Goal: Check status: Check status

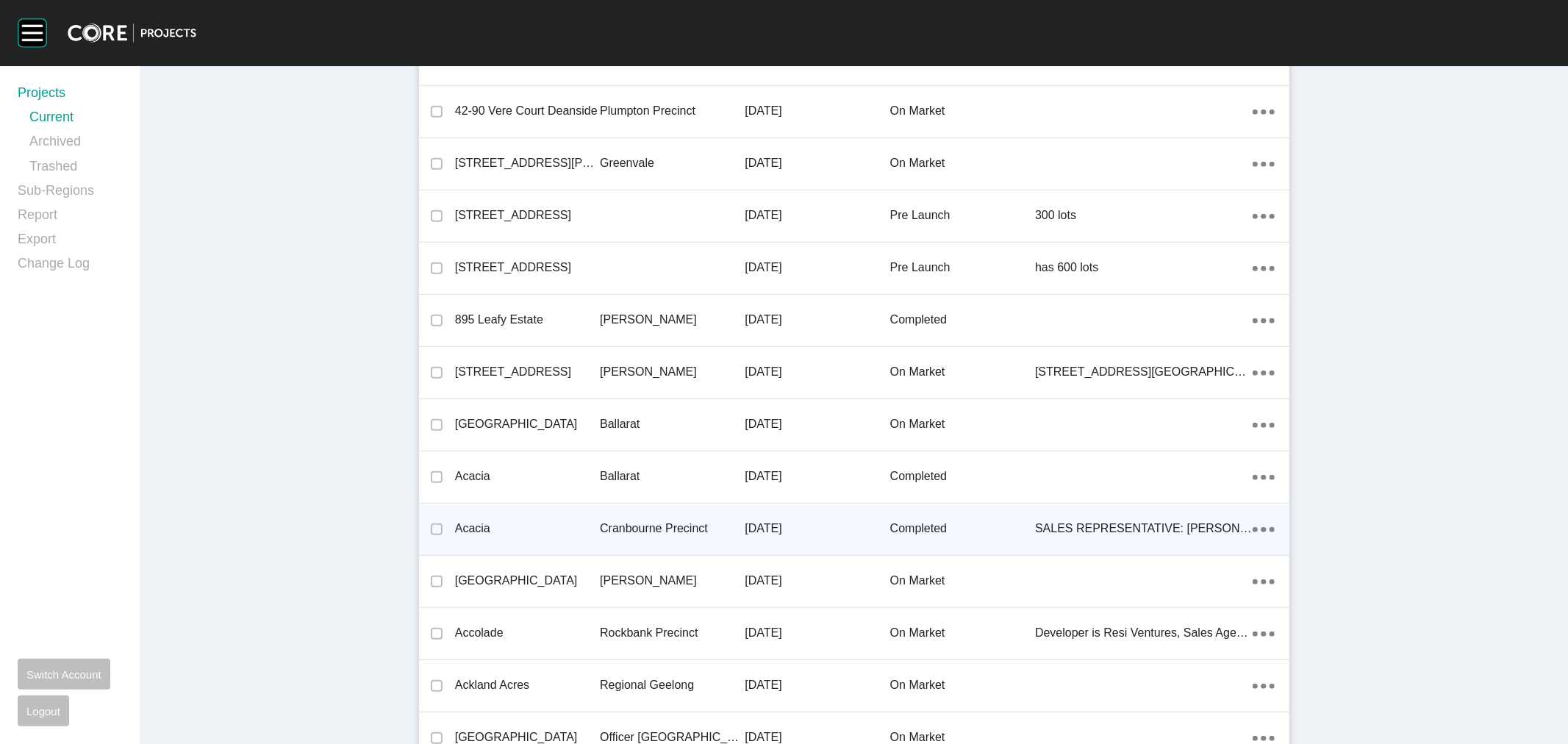
scroll to position [24758, 0]
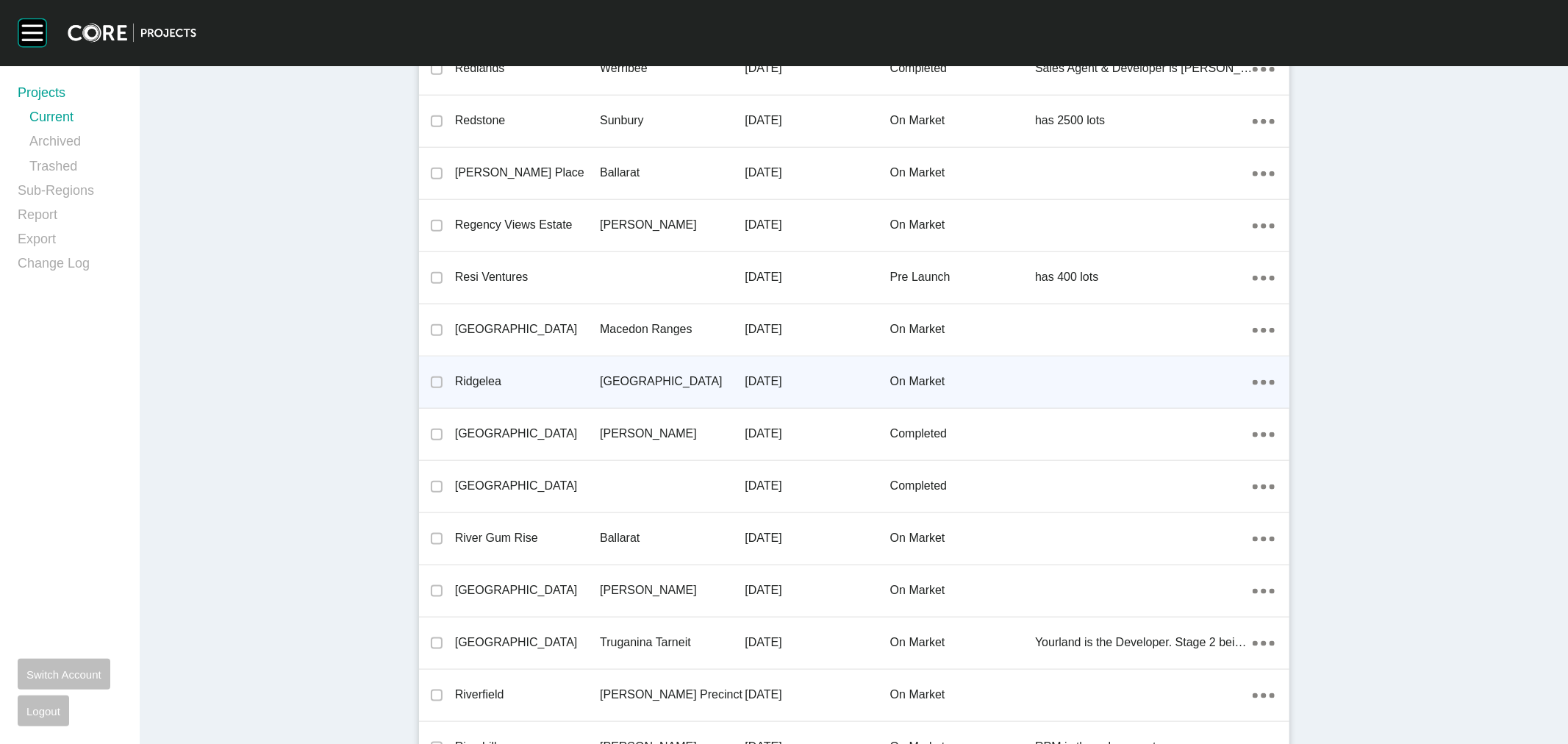
click at [578, 378] on p "Ridgelea" at bounding box center [528, 381] width 144 height 16
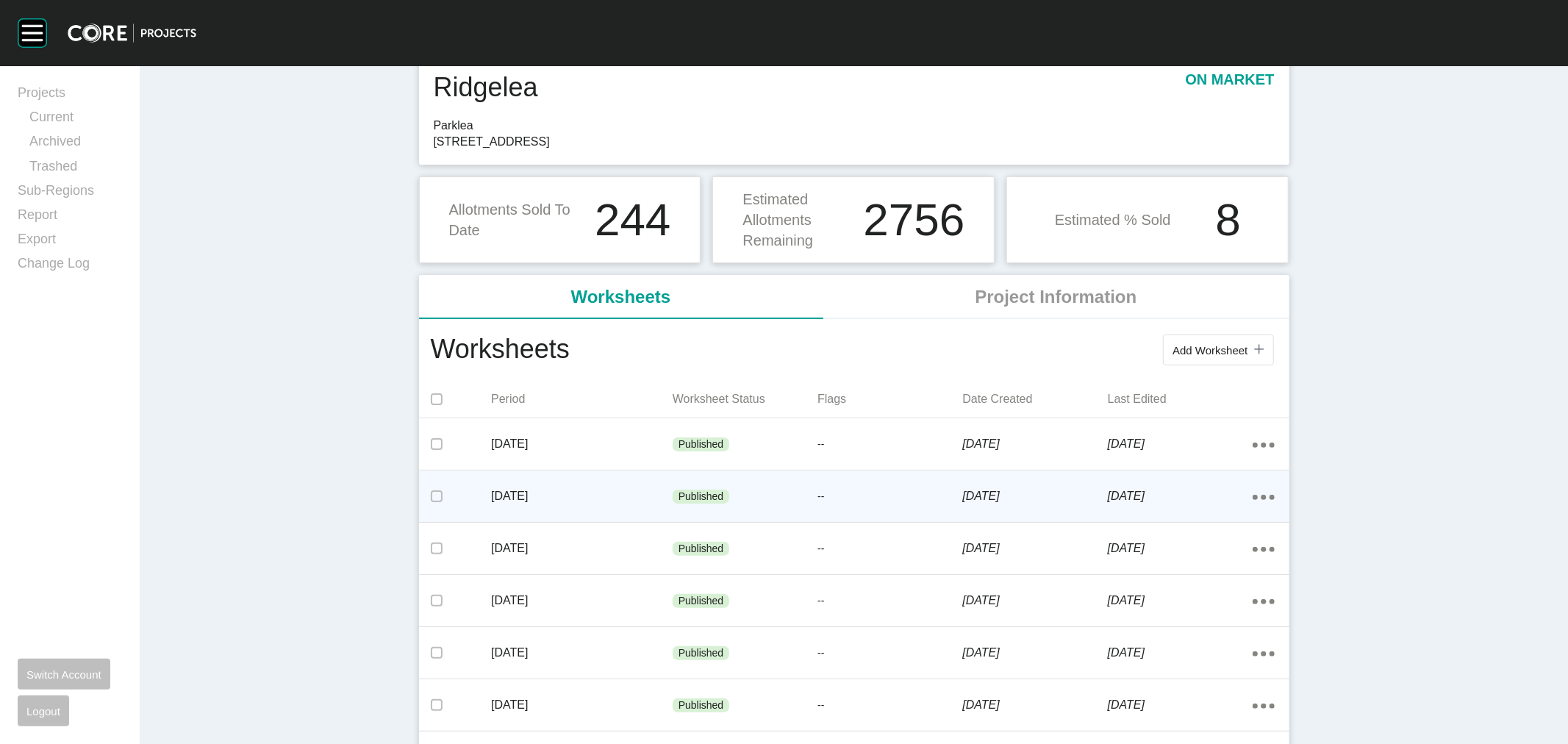
scroll to position [82, 0]
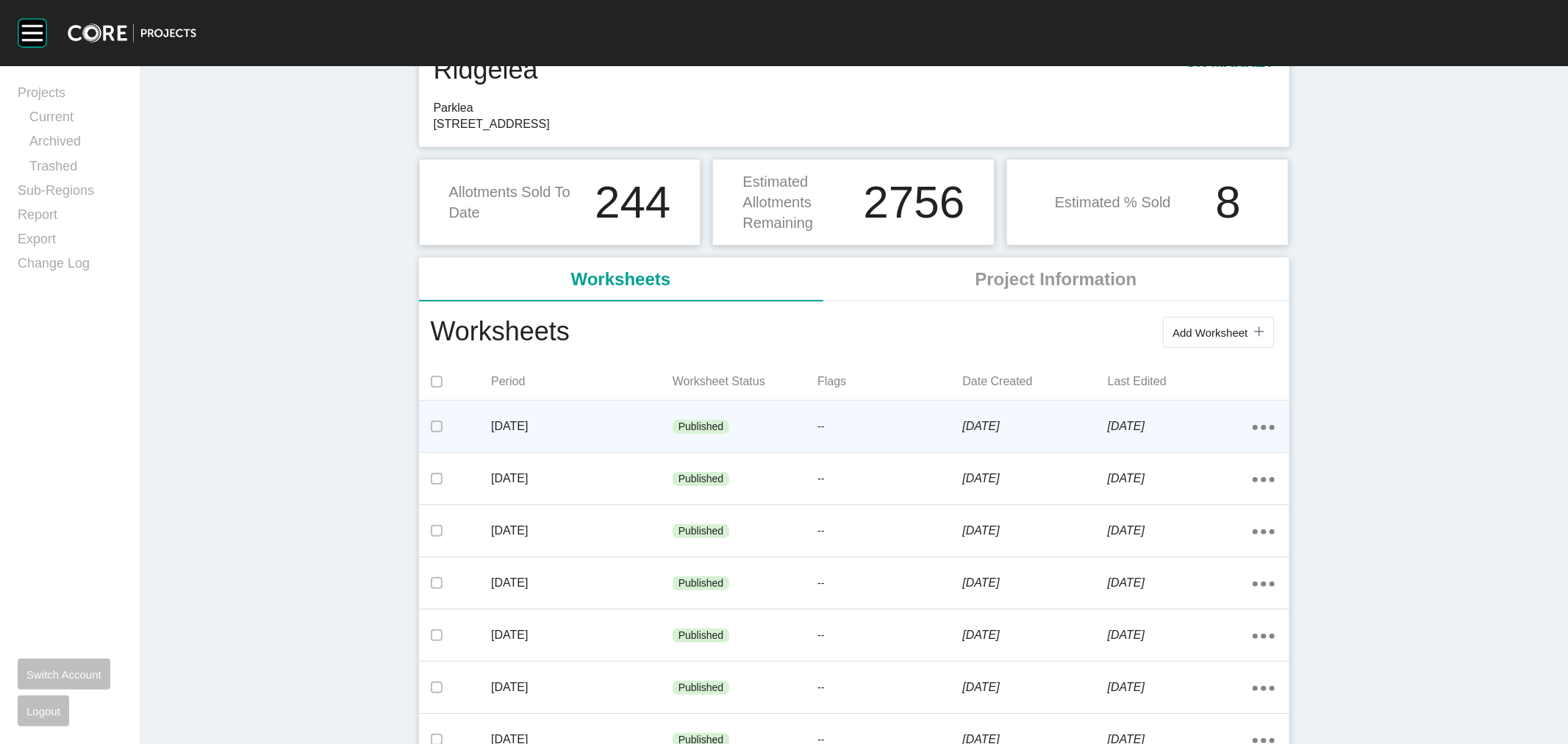
click at [558, 434] on p "[DATE]" at bounding box center [582, 426] width 182 height 16
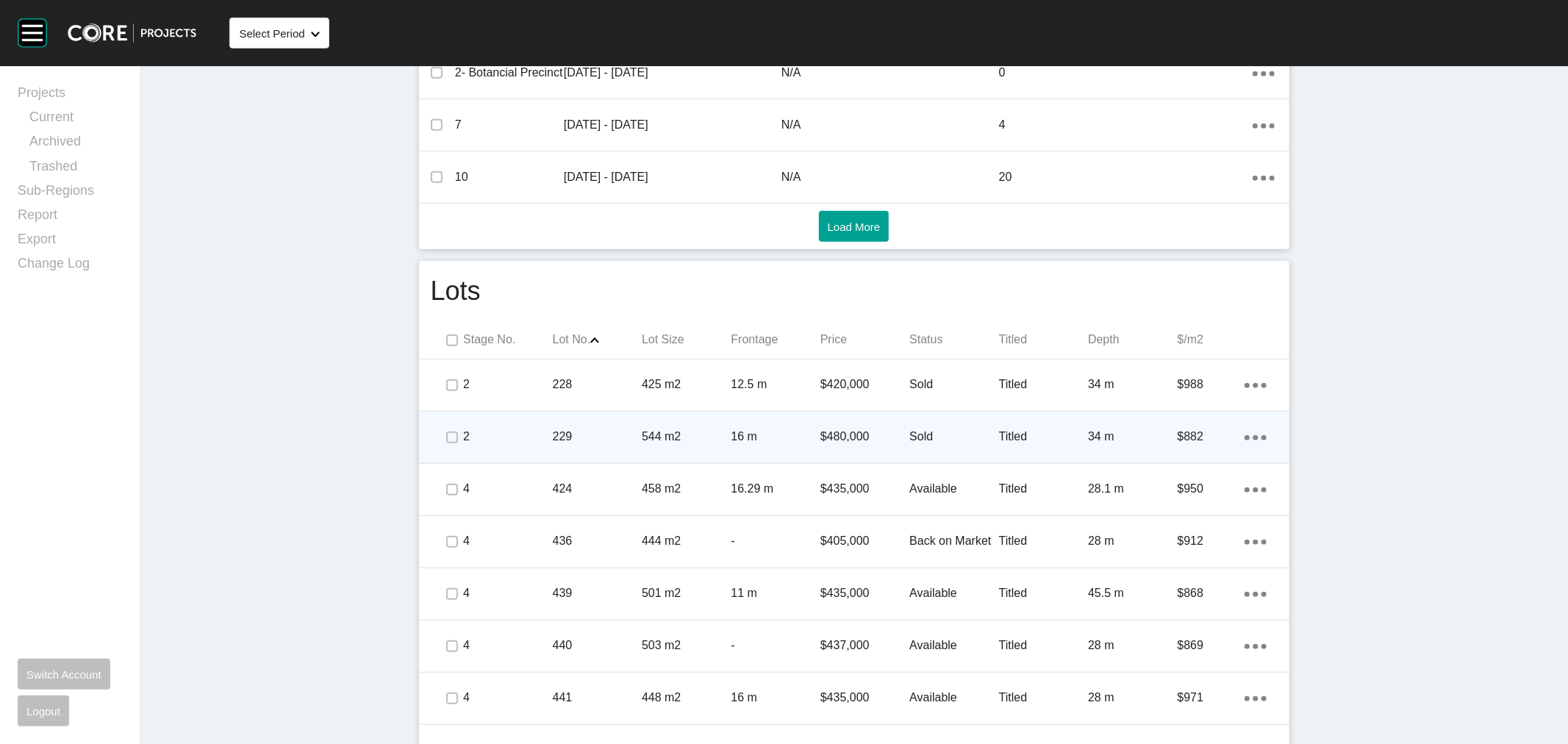
scroll to position [735, 0]
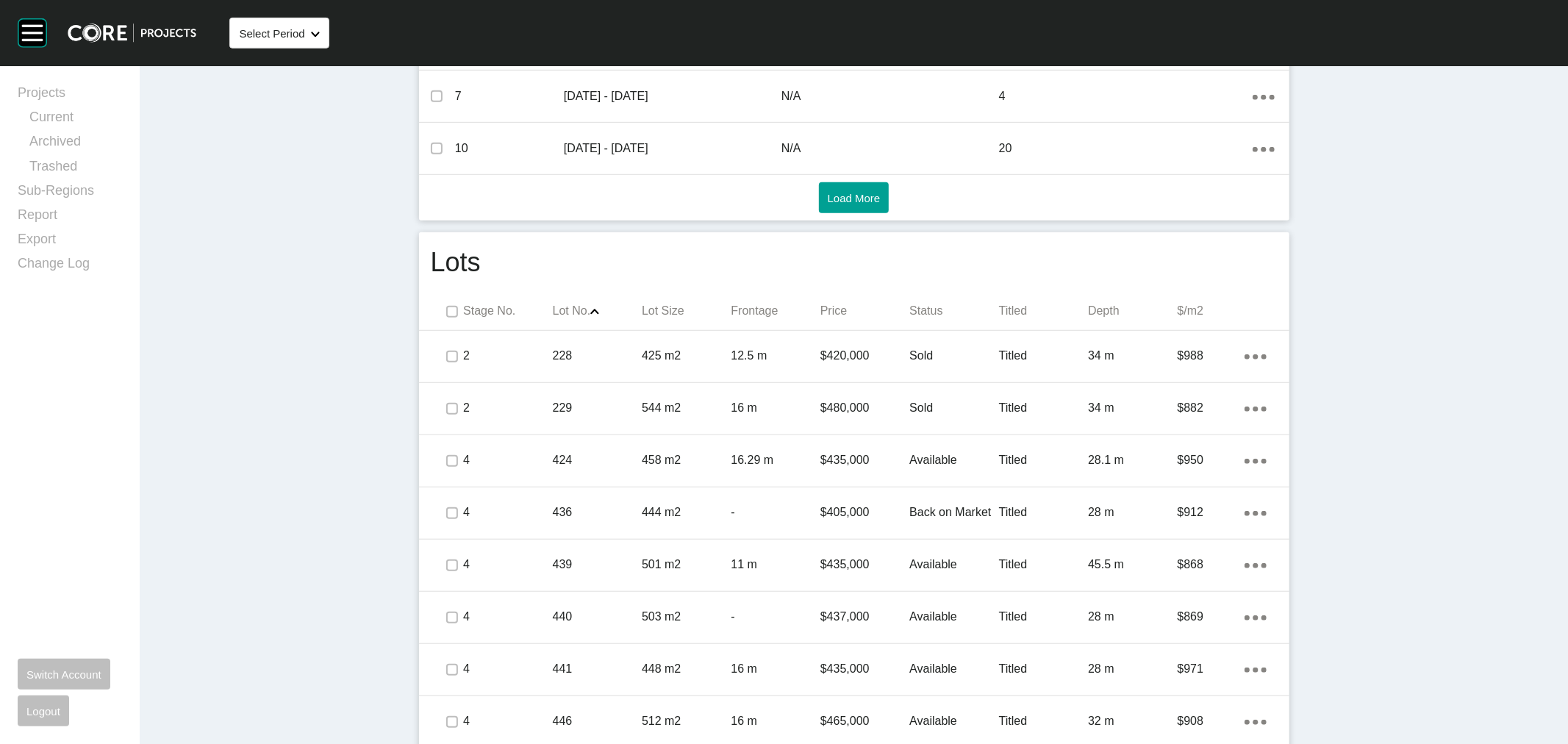
click at [658, 307] on p "Lot Size" at bounding box center [687, 311] width 89 height 16
click at [658, 307] on p "Lot Size Shape Created with Sketch." at bounding box center [687, 311] width 89 height 16
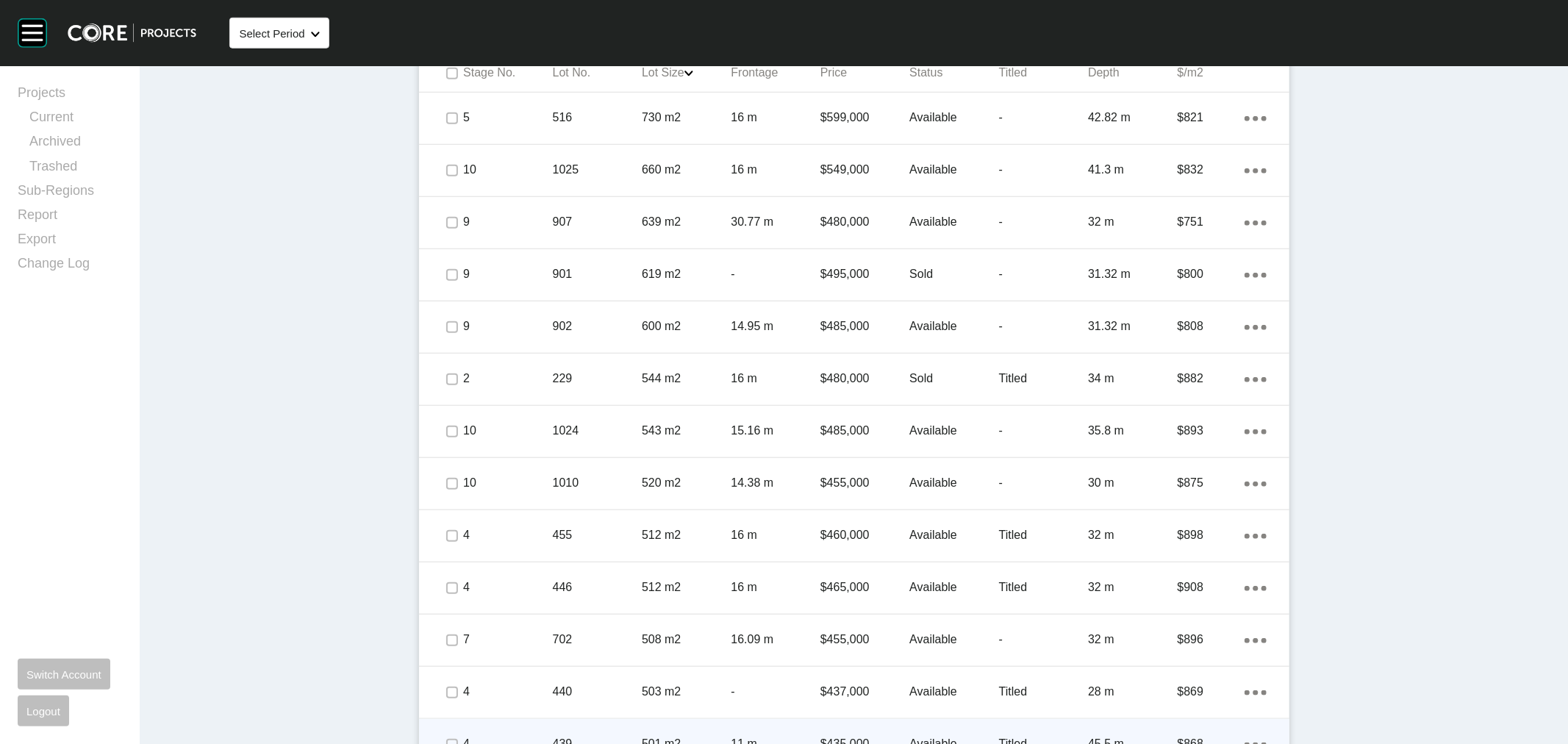
scroll to position [402, 0]
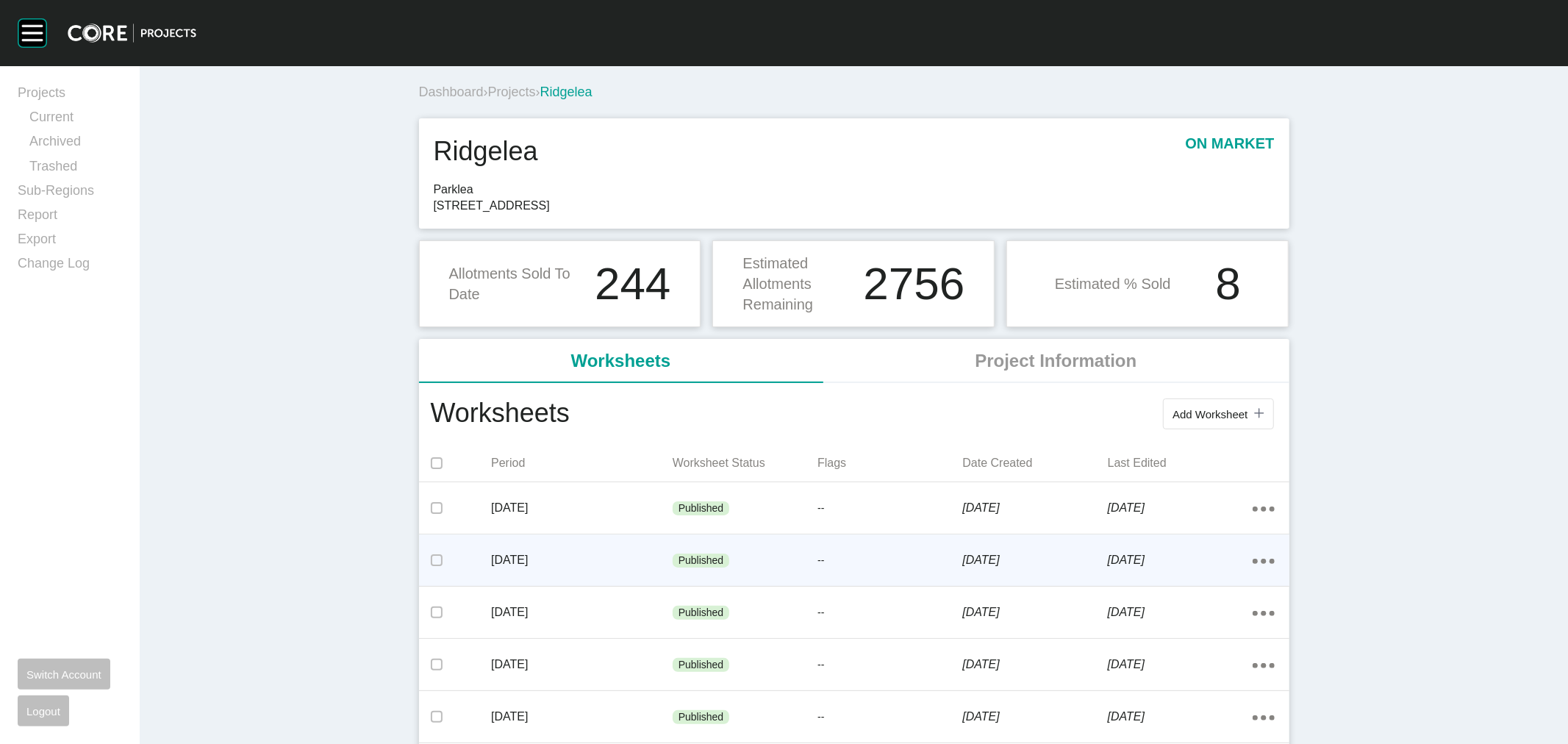
click at [661, 557] on p "[DATE]" at bounding box center [582, 560] width 182 height 16
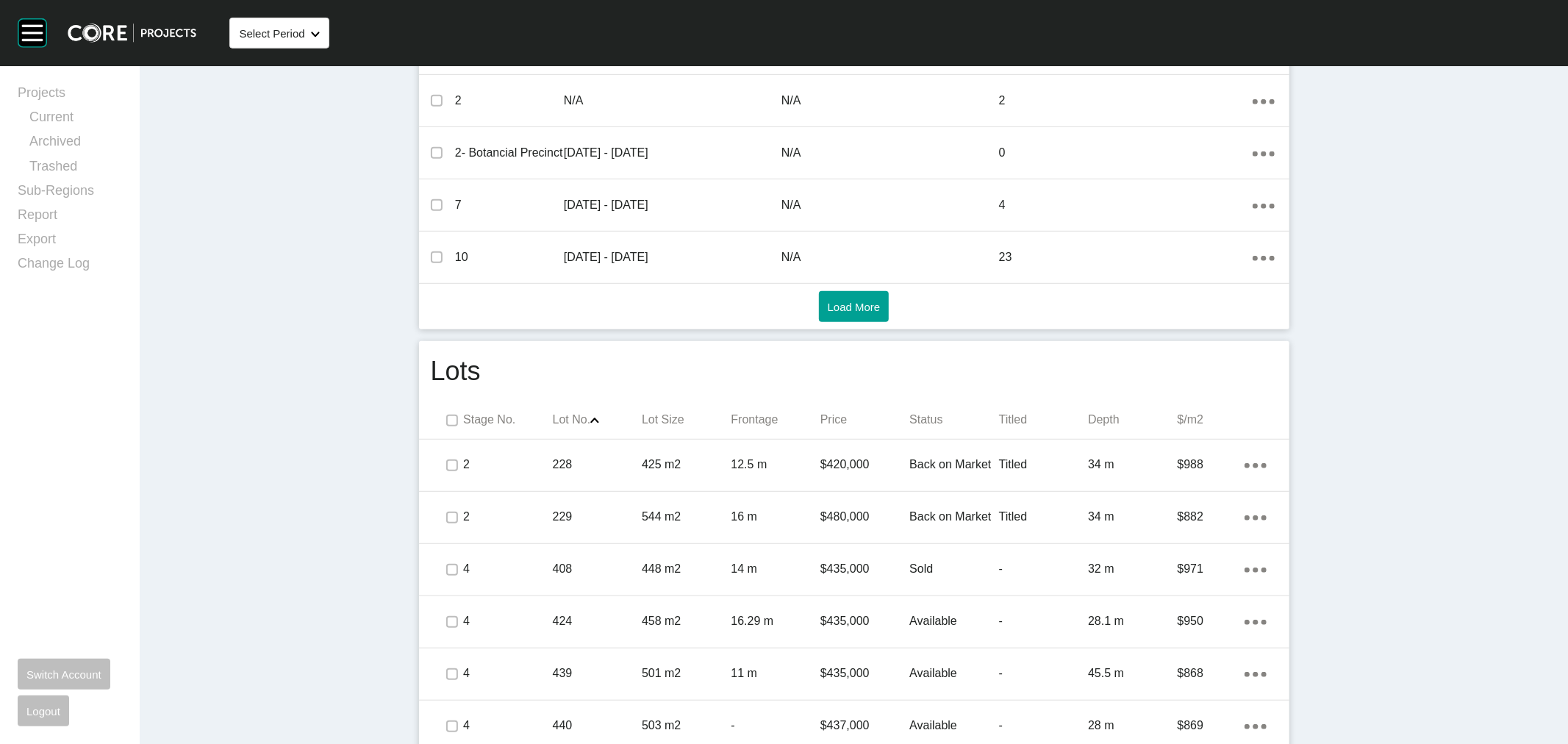
scroll to position [607, 0]
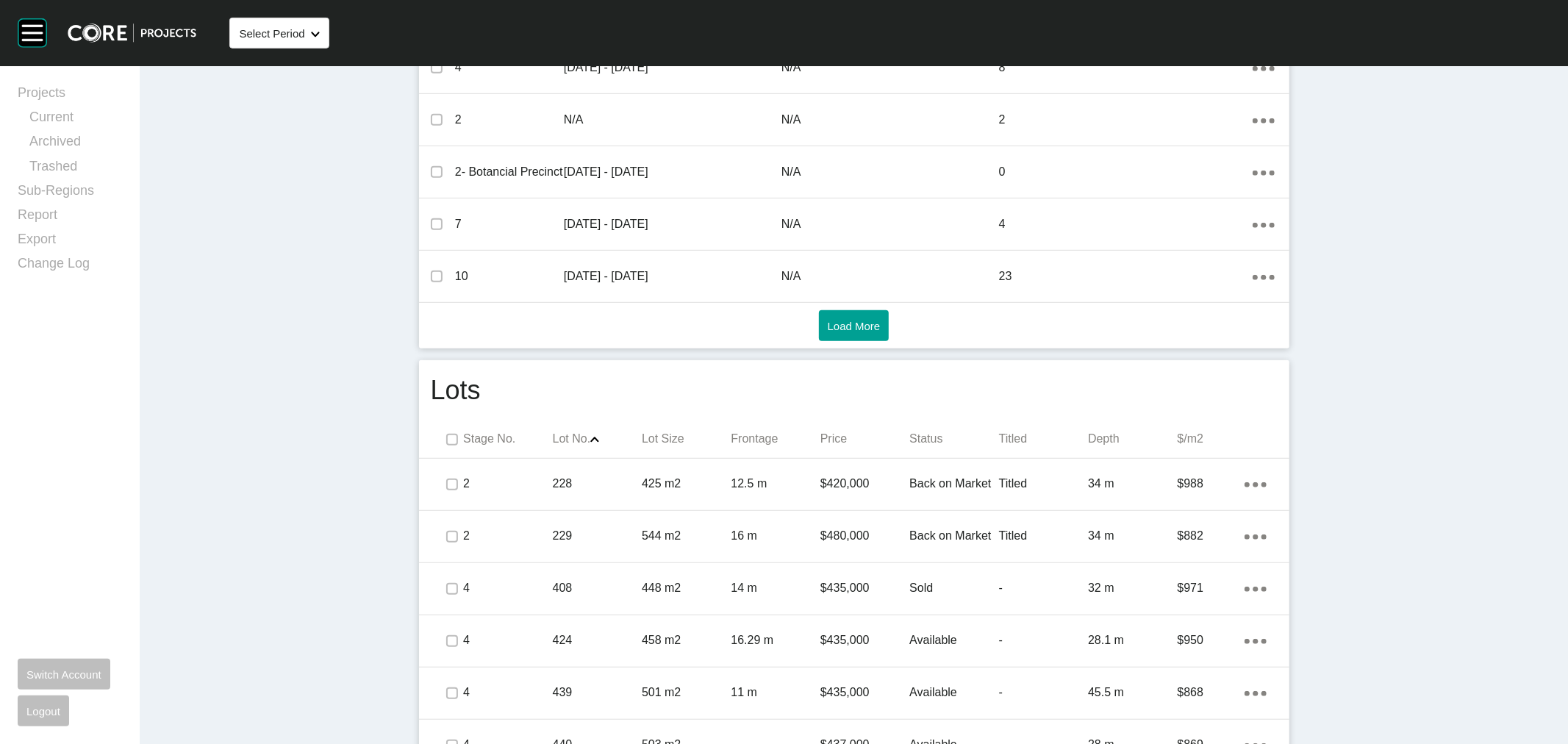
click at [661, 437] on p "Lot Size" at bounding box center [687, 439] width 89 height 16
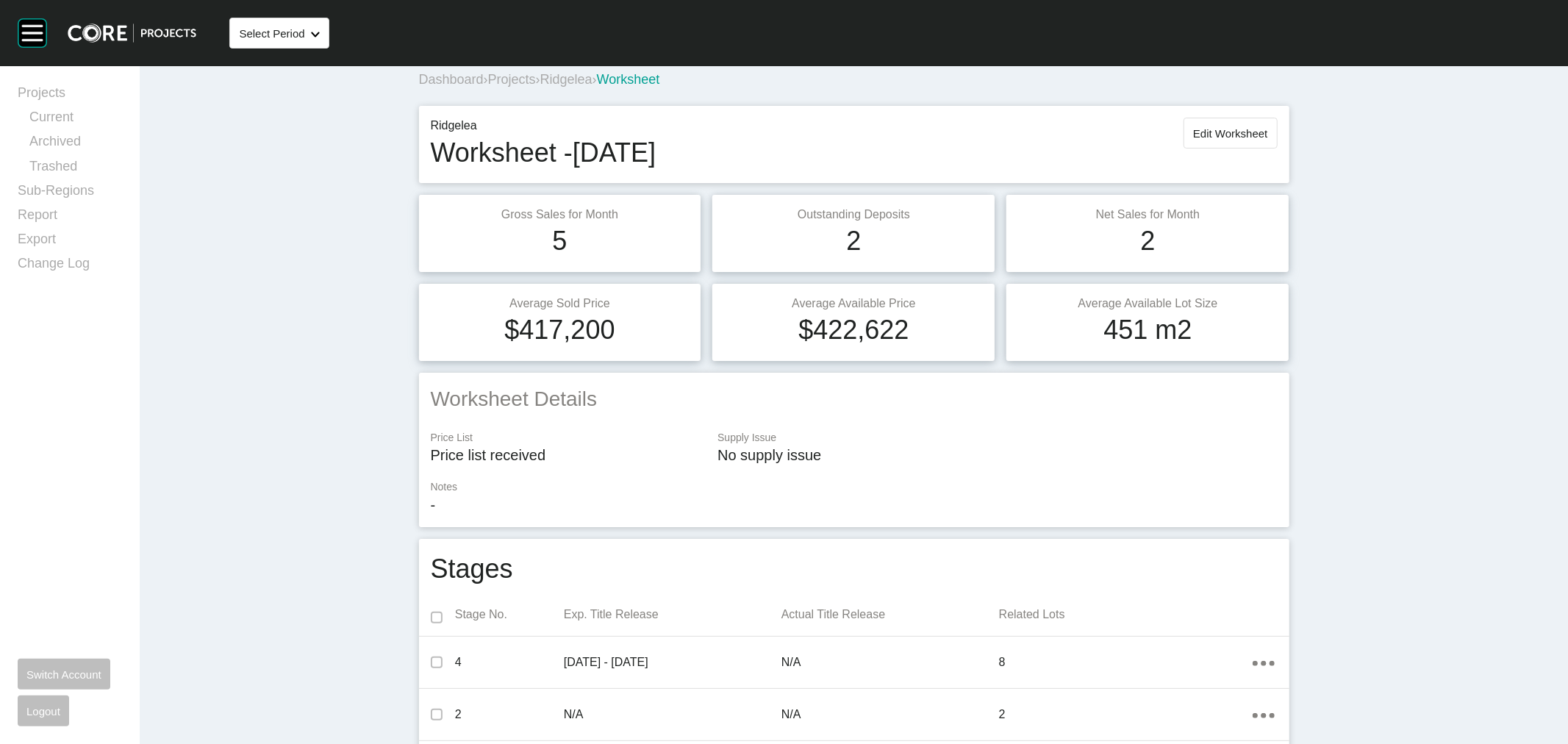
scroll to position [0, 0]
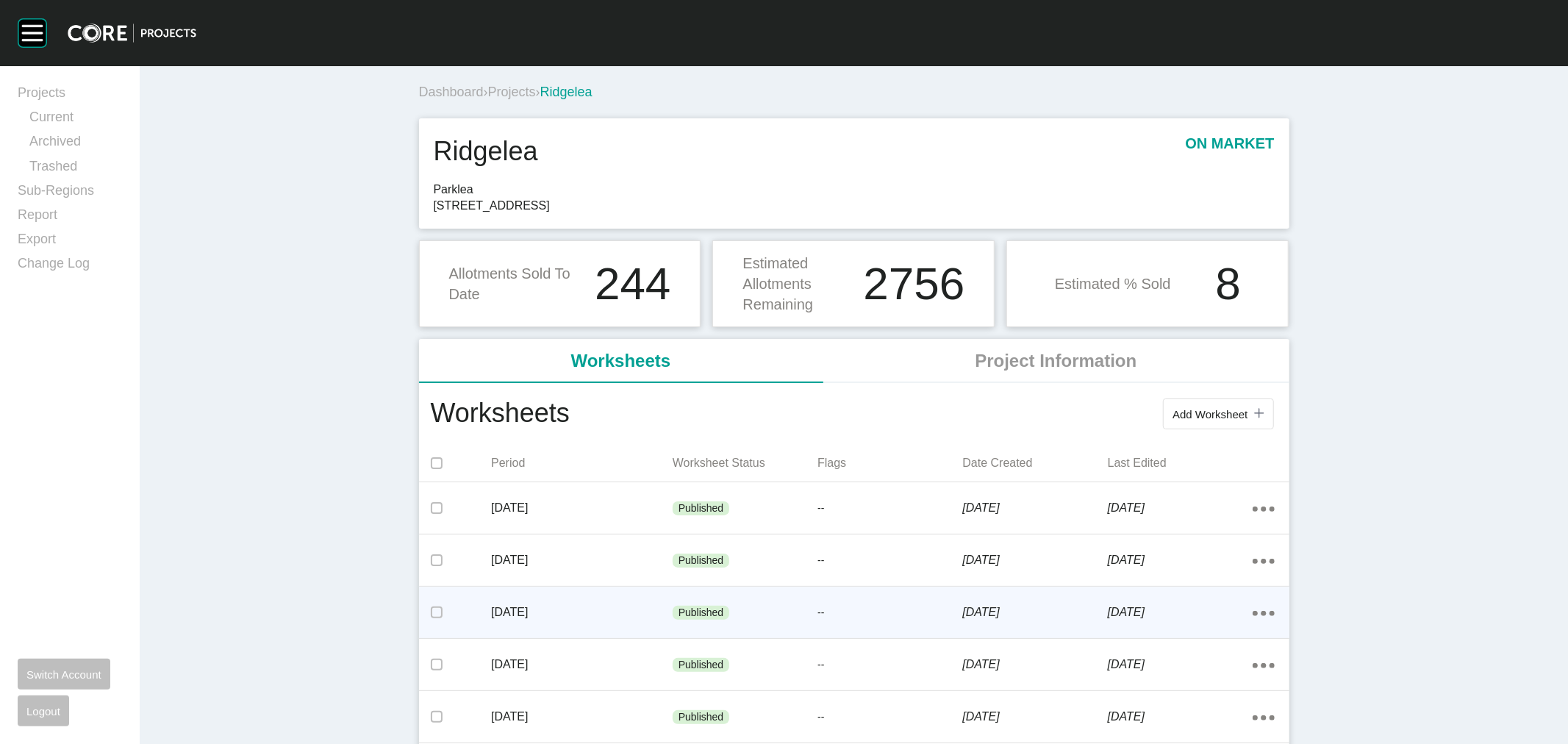
click at [614, 606] on p "[DATE]" at bounding box center [582, 613] width 182 height 16
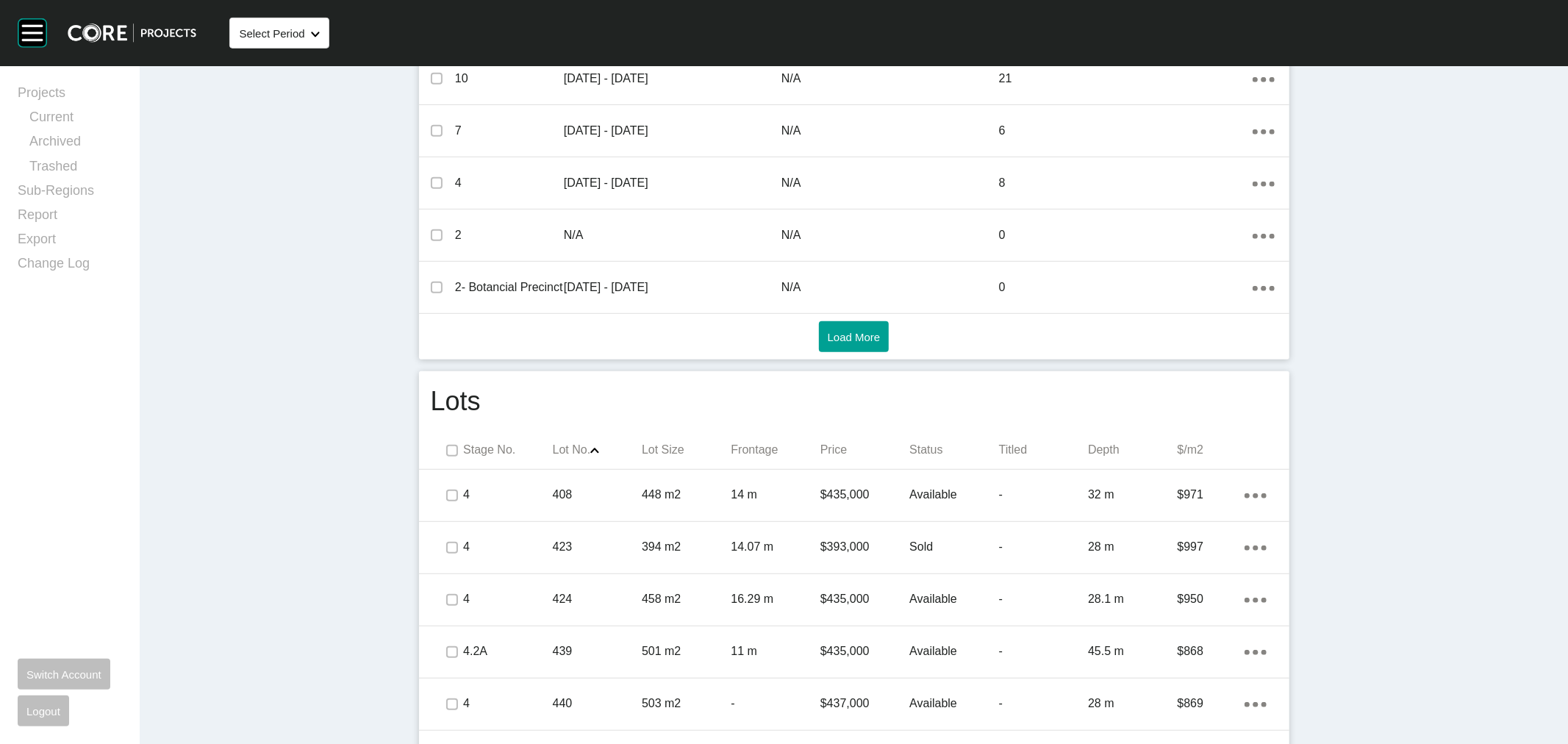
scroll to position [735, 0]
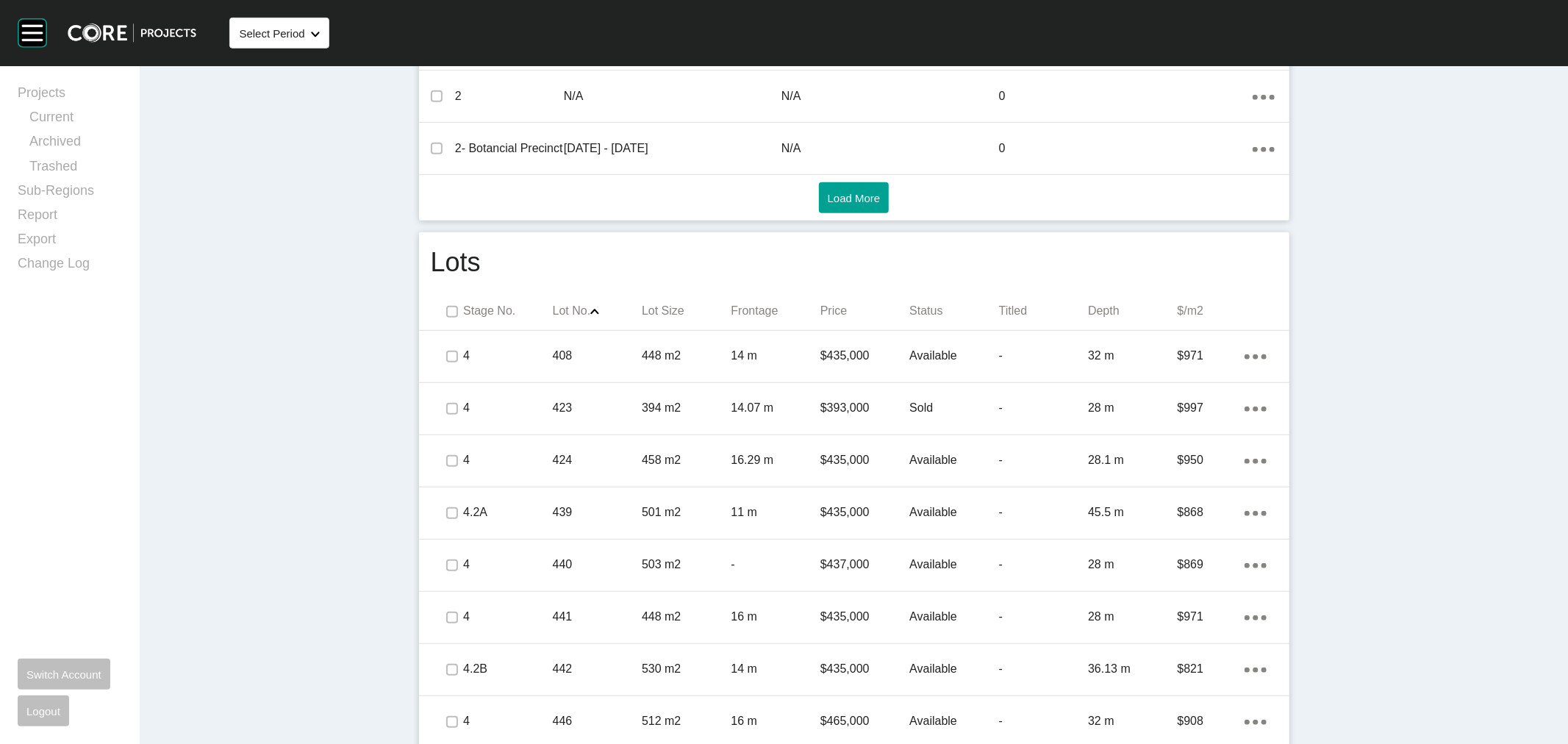
click at [670, 307] on p "Lot Size" at bounding box center [687, 311] width 89 height 16
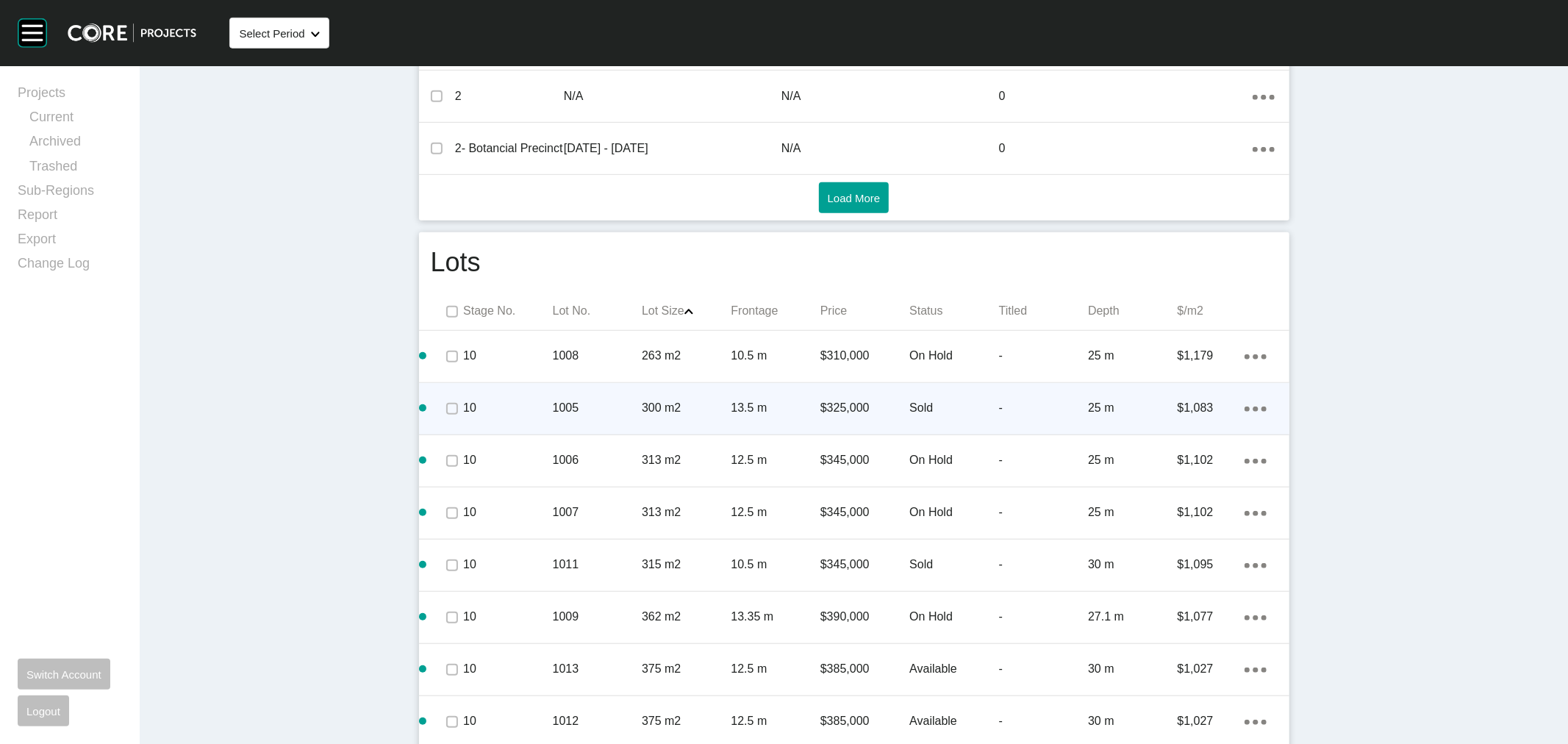
scroll to position [816, 0]
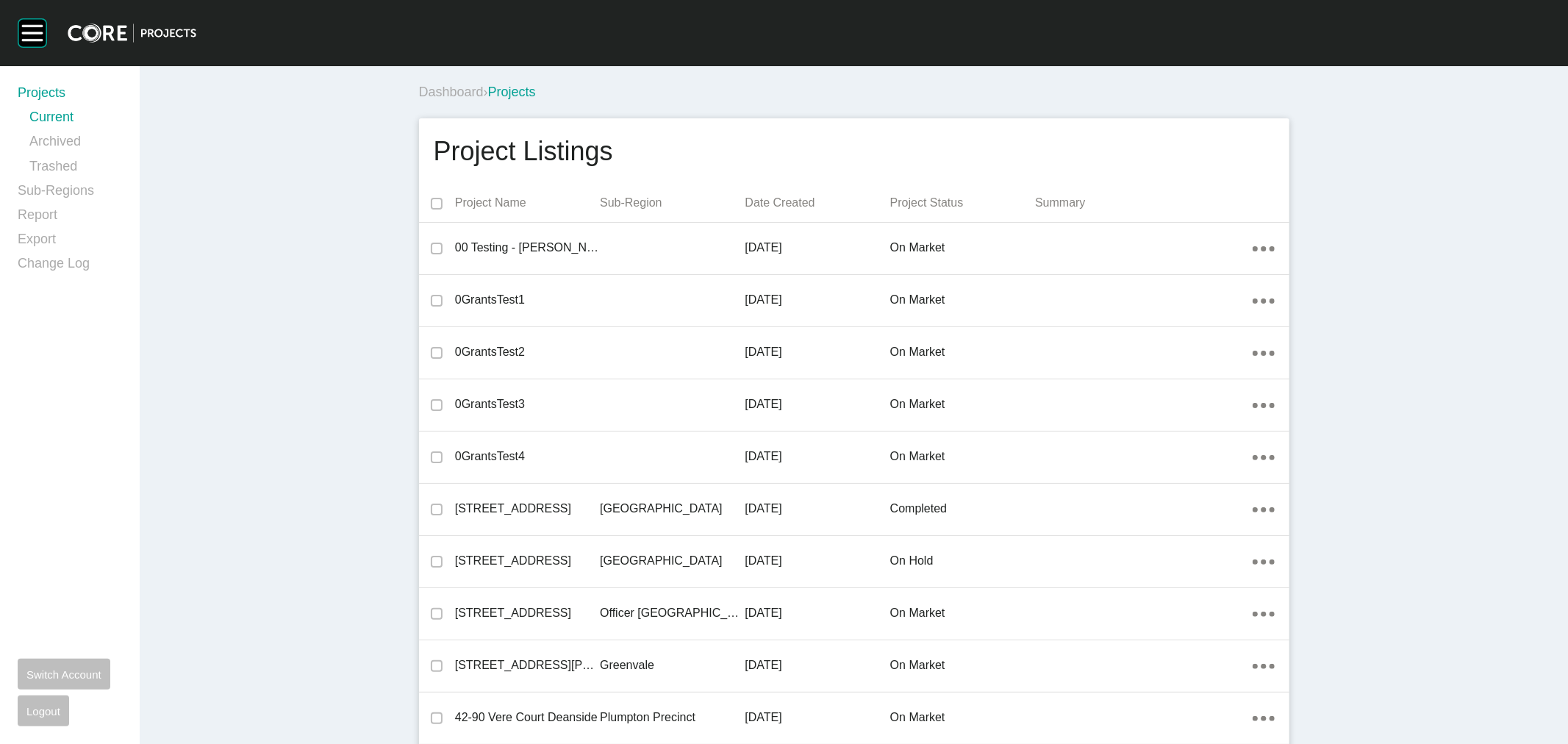
scroll to position [18551, 0]
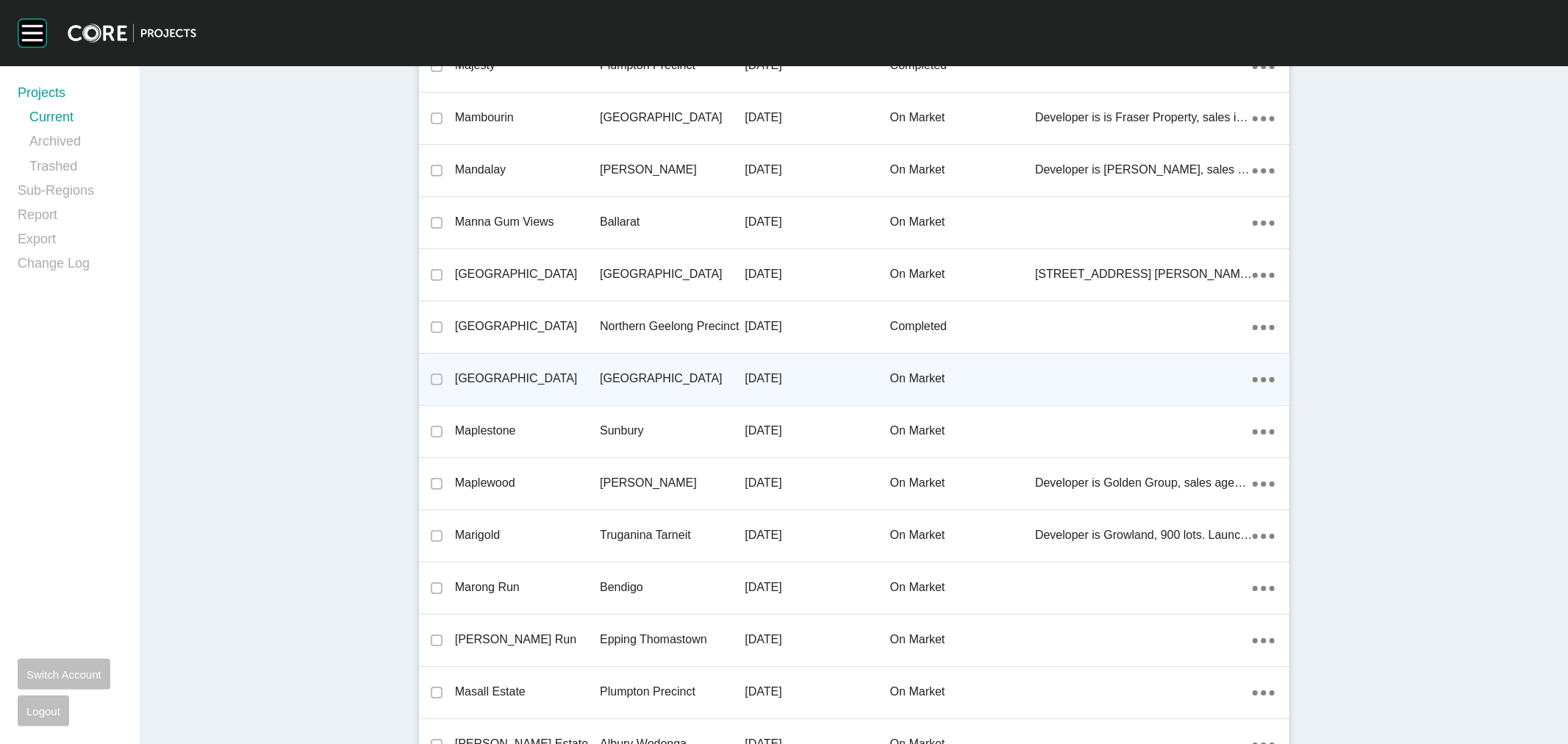
click at [591, 355] on div "[GEOGRAPHIC_DATA]" at bounding box center [528, 378] width 144 height 45
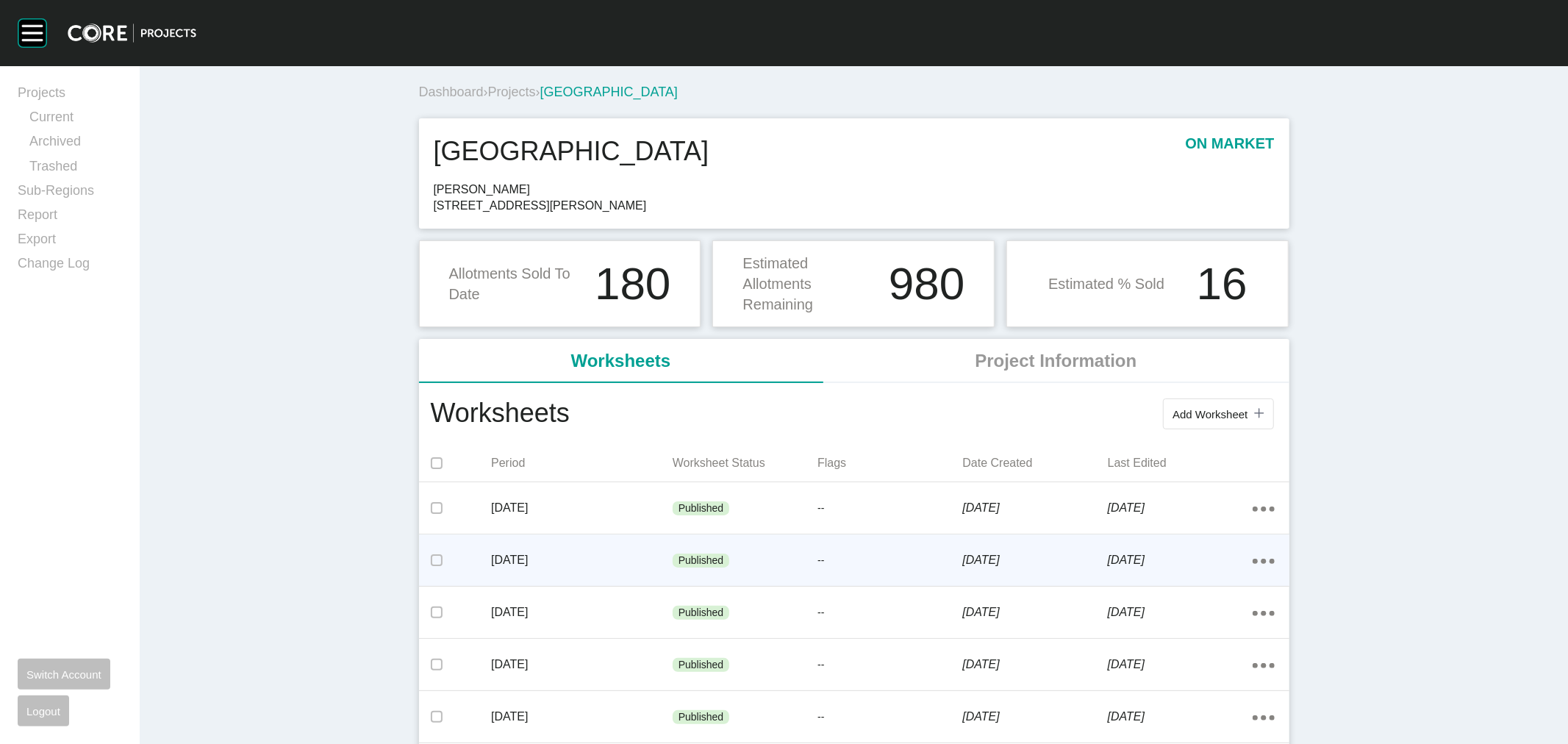
click at [557, 564] on p "[DATE]" at bounding box center [582, 560] width 182 height 16
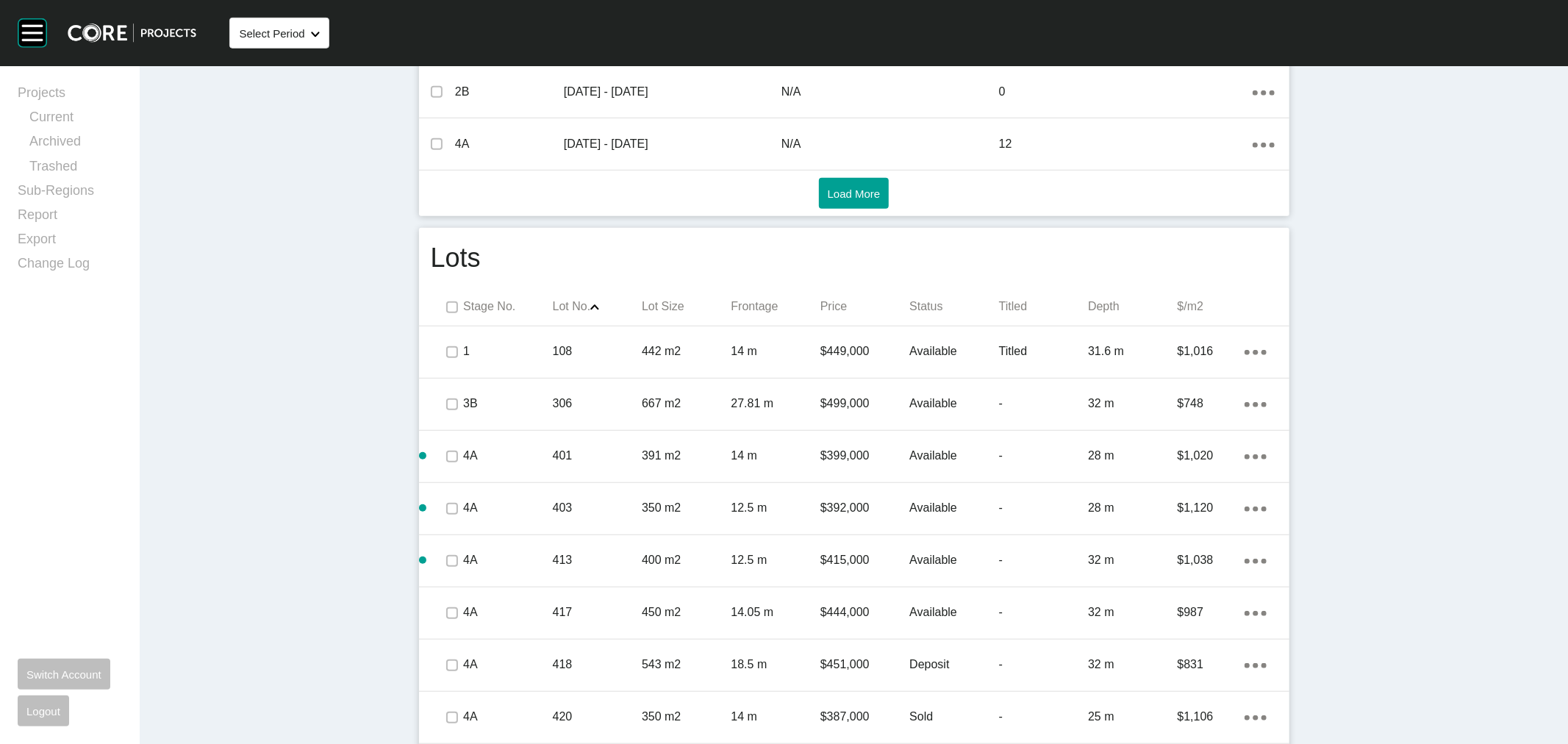
scroll to position [652, 0]
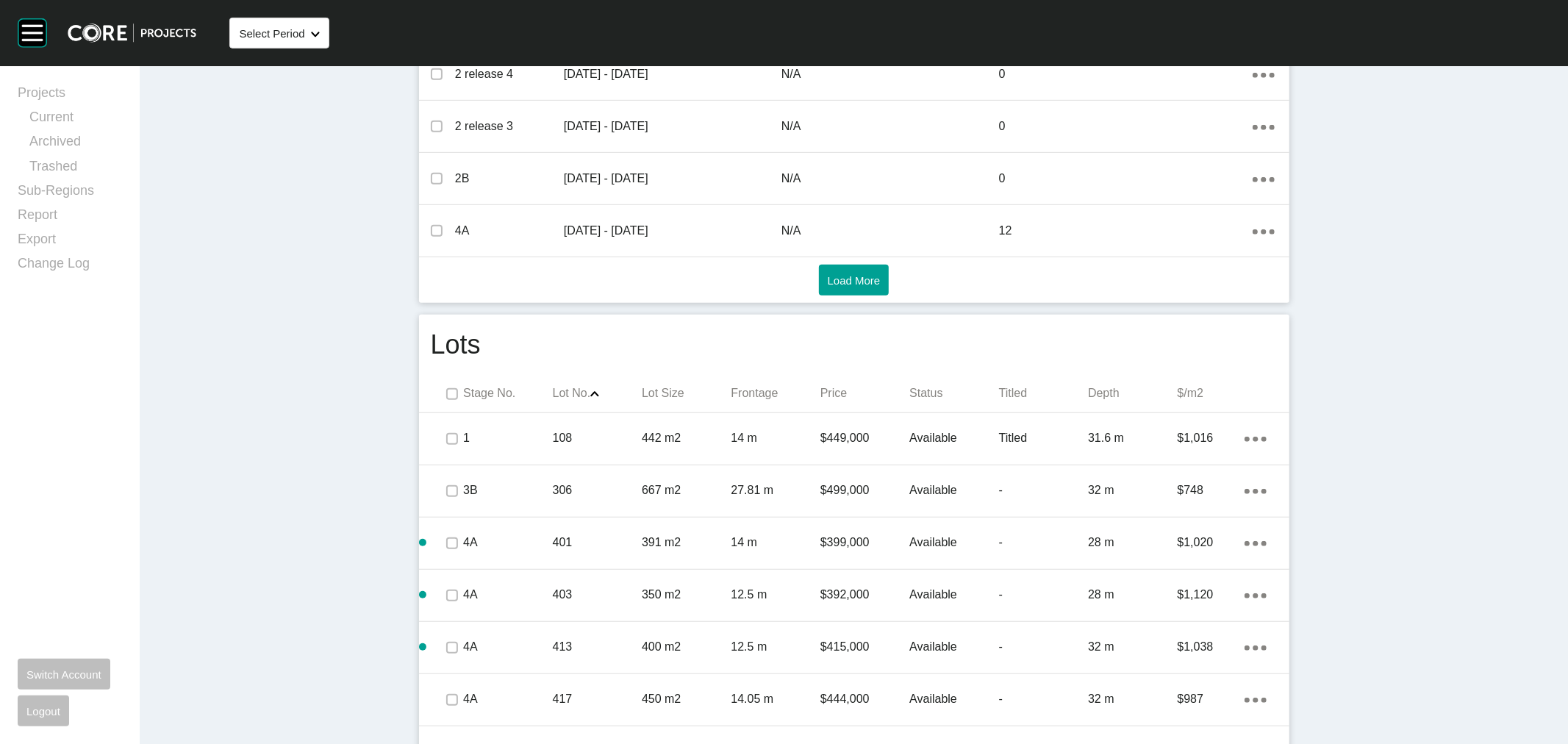
click at [657, 394] on p "Lot Size" at bounding box center [687, 394] width 89 height 16
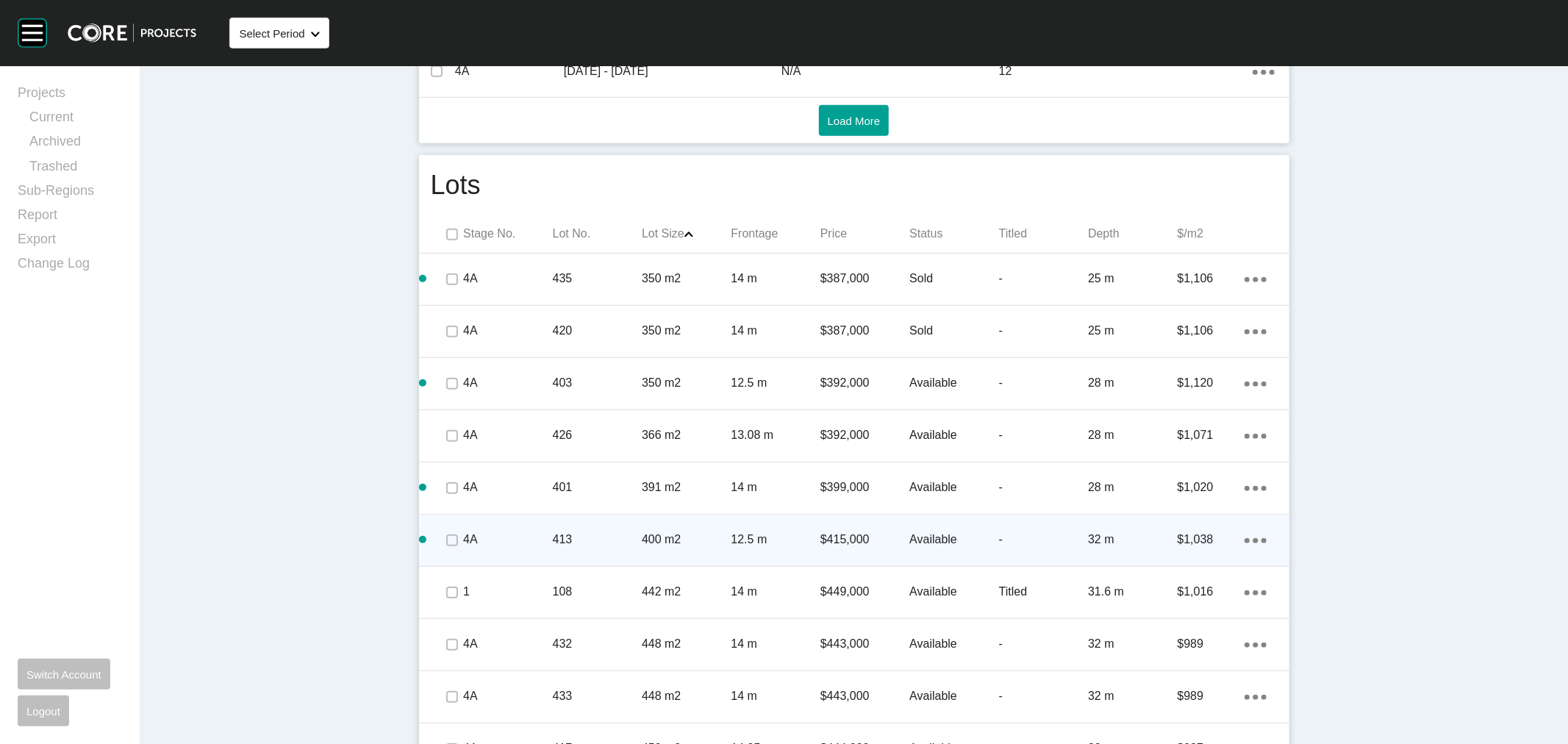
scroll to position [975, 0]
